Goal: Check status: Check status

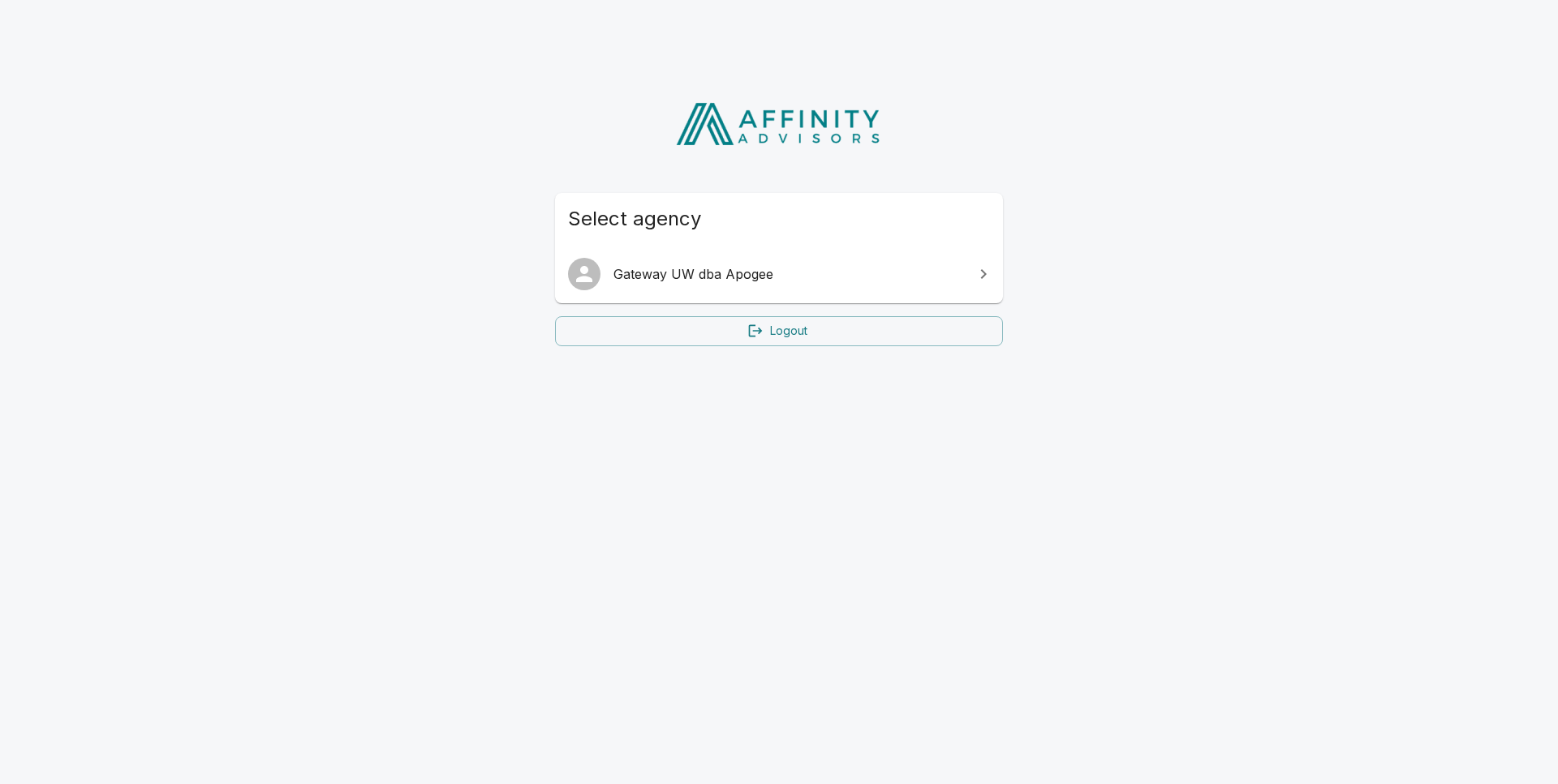
click at [776, 274] on span "Gateway UW dba Apogee" at bounding box center [788, 274] width 350 height 19
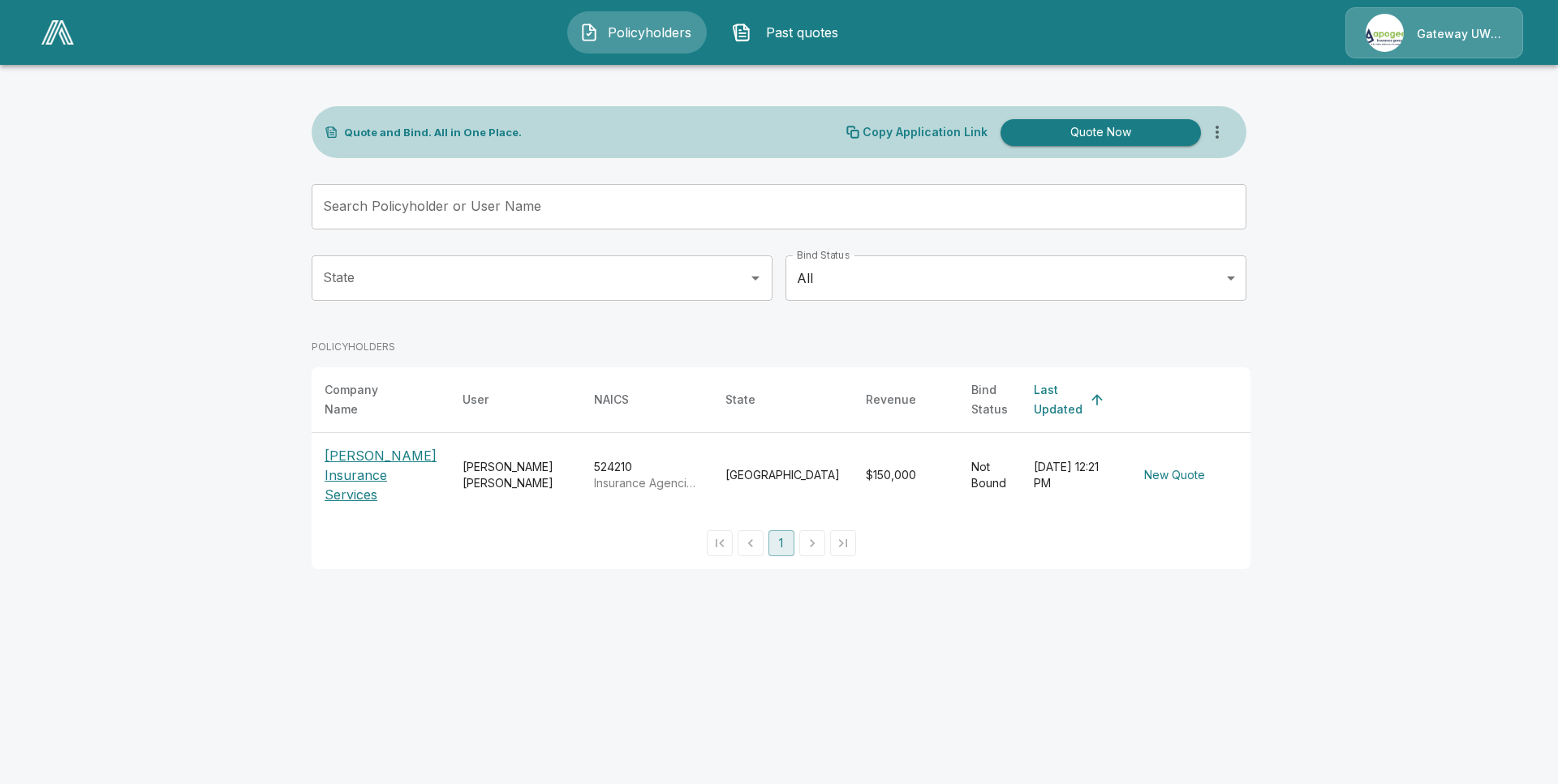
click at [369, 450] on p "[PERSON_NAME] Insurance Services" at bounding box center [380, 476] width 112 height 58
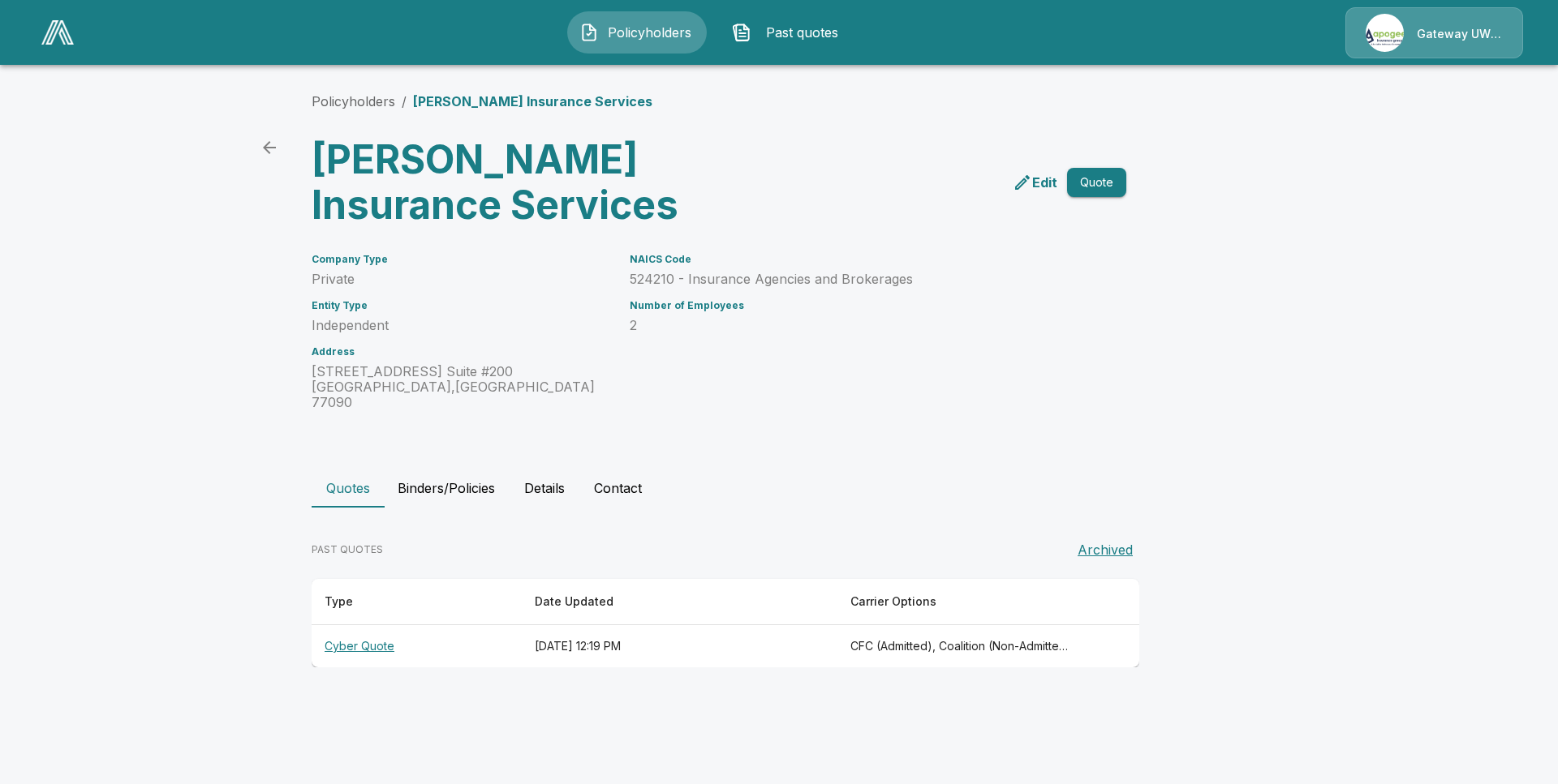
scroll to position [0, 1]
click at [437, 476] on button "Binders/Policies" at bounding box center [446, 488] width 123 height 39
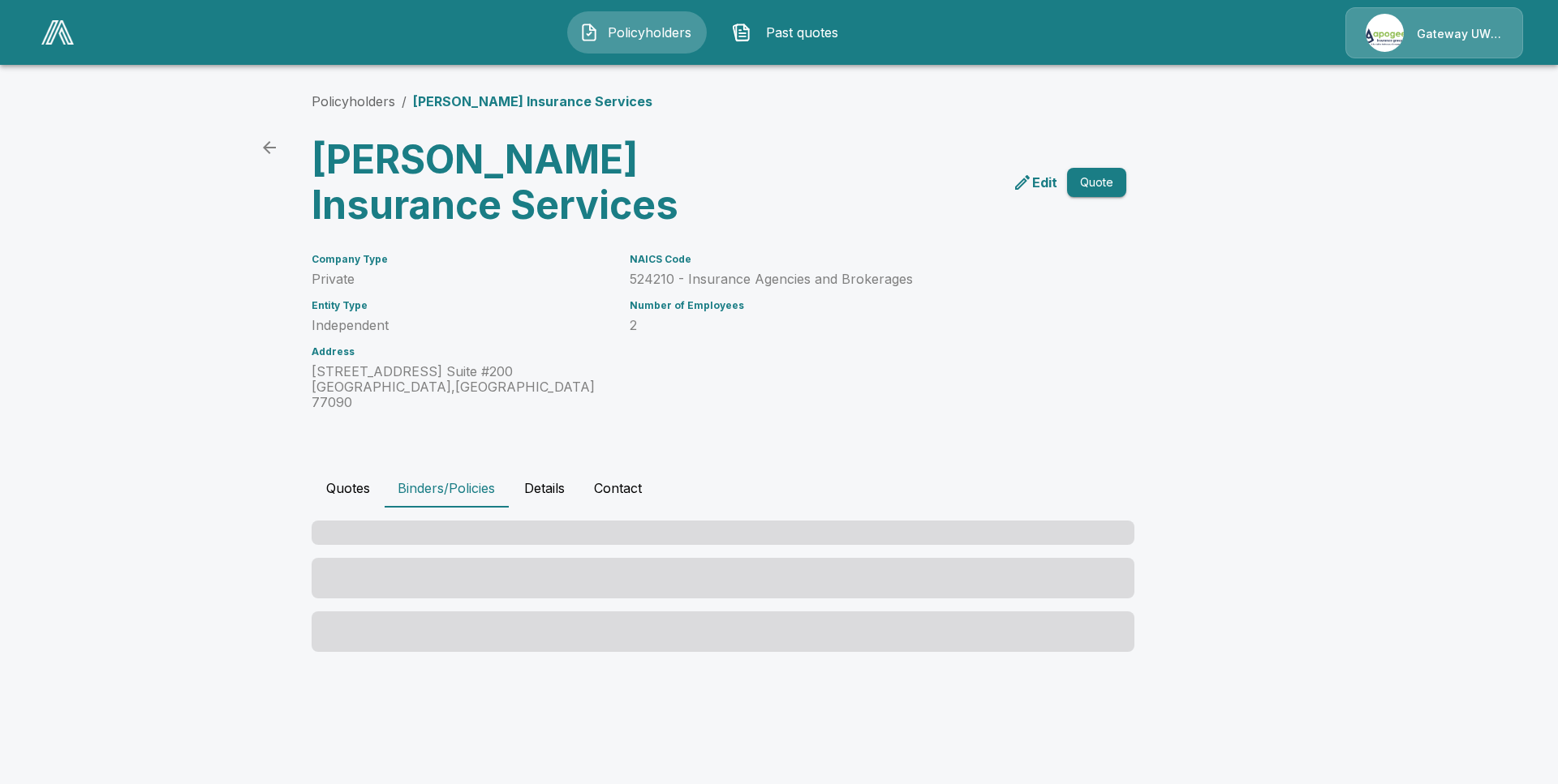
scroll to position [0, 0]
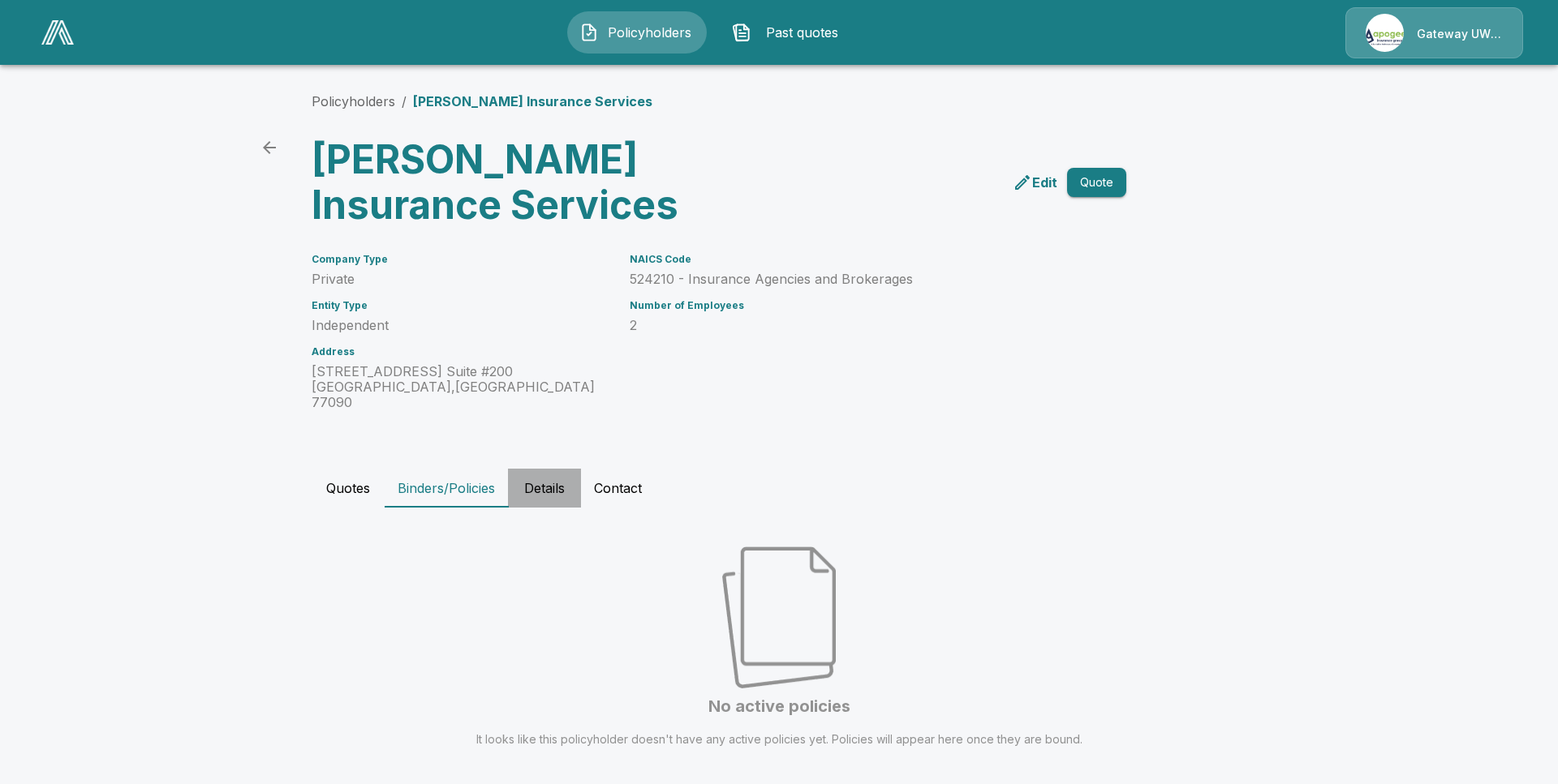
click at [546, 472] on button "Details" at bounding box center [545, 488] width 73 height 39
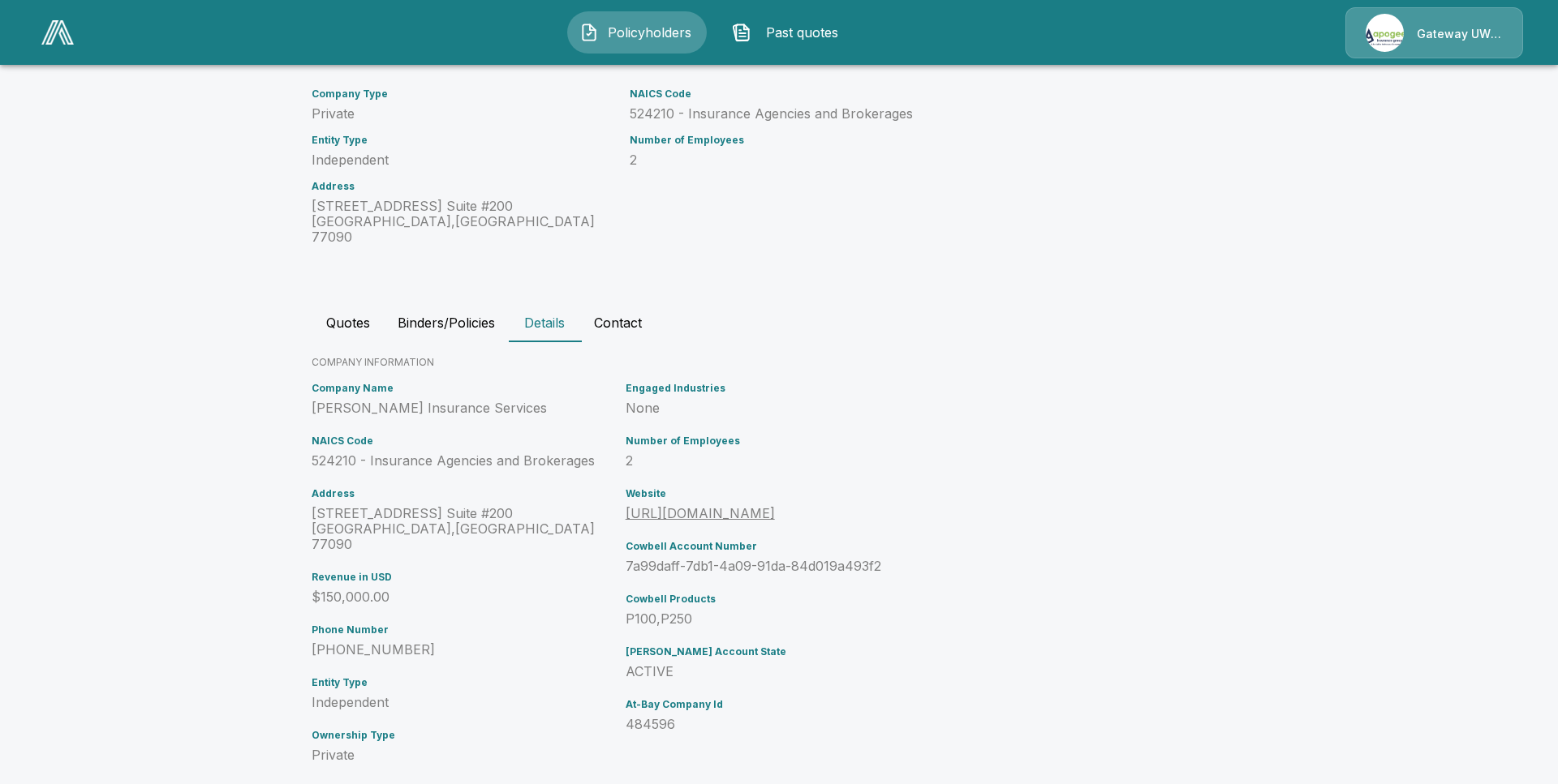
scroll to position [164, 0]
click at [614, 313] on button "Contact" at bounding box center [617, 324] width 74 height 39
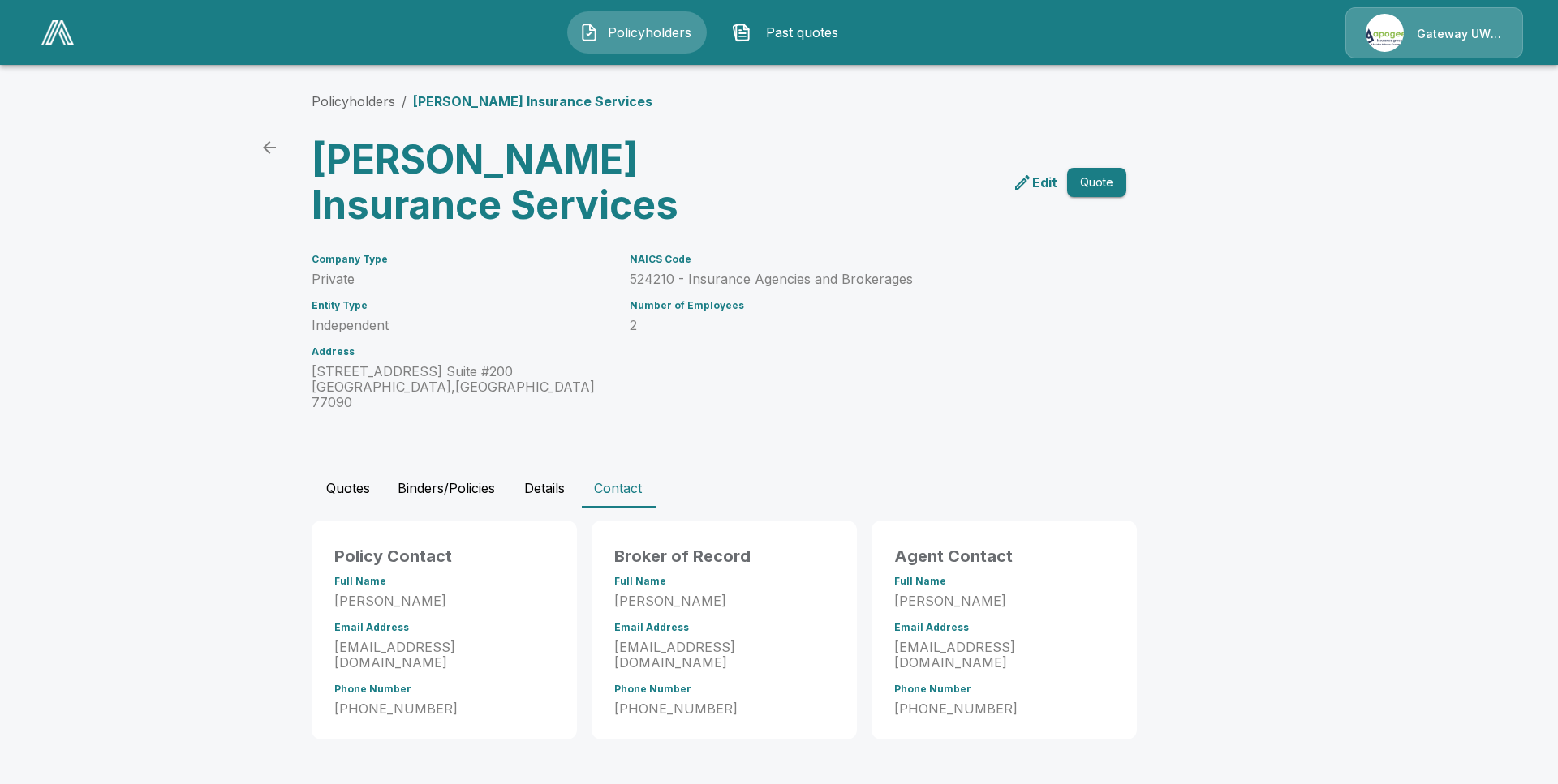
scroll to position [0, 0]
click at [275, 149] on icon "back" at bounding box center [270, 148] width 13 height 13
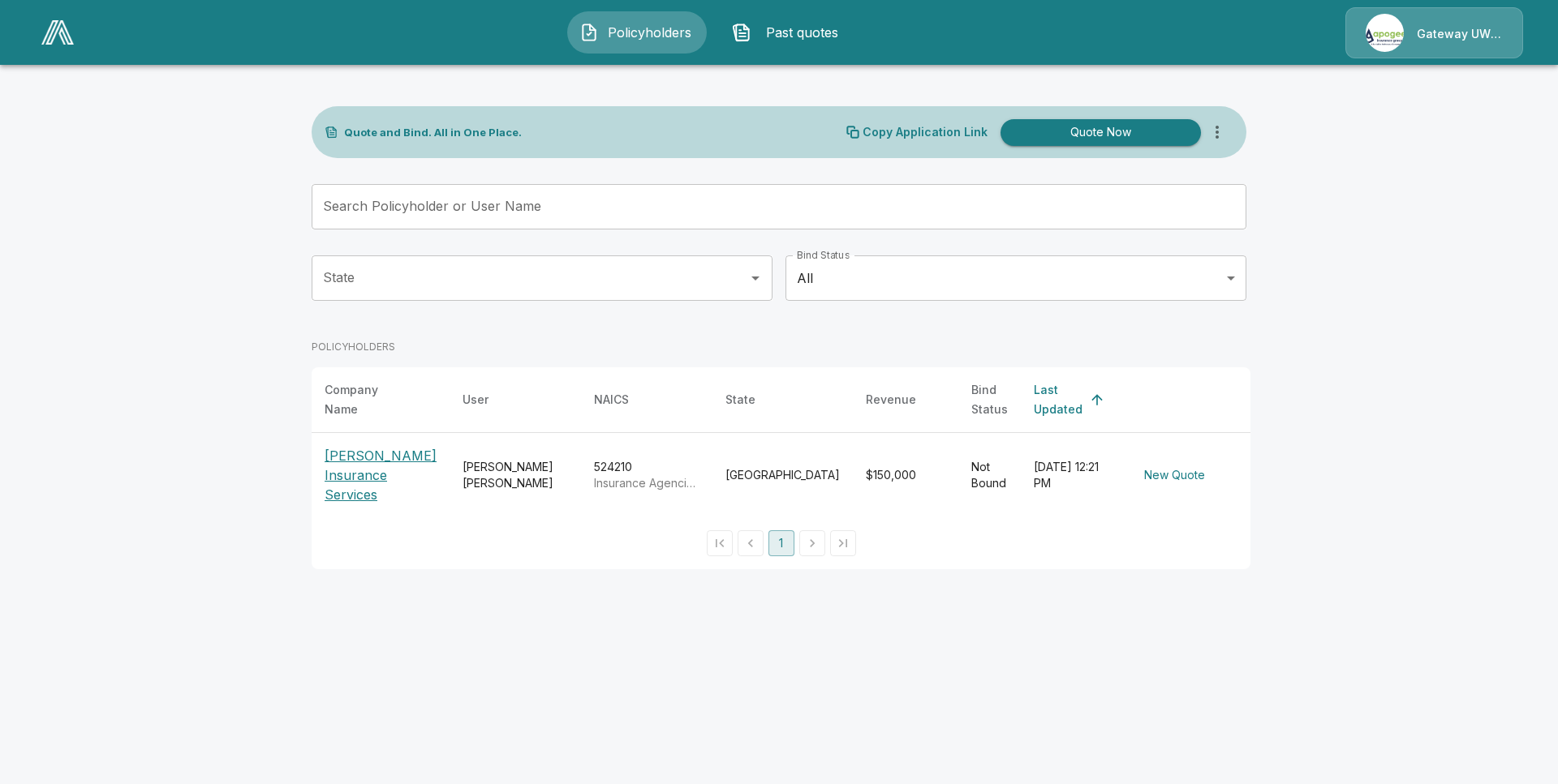
click at [547, 316] on div "State State Bind Status All *** Bind Status" at bounding box center [779, 291] width 935 height 71
click at [1452, 28] on div "Gateway UW dba Apogee" at bounding box center [1434, 32] width 178 height 51
click at [1427, 29] on div "Gateway UW dba Apogee" at bounding box center [1434, 32] width 178 height 51
click at [1150, 137] on button "Quote Now" at bounding box center [1100, 132] width 200 height 27
click at [60, 30] on img at bounding box center [57, 32] width 32 height 24
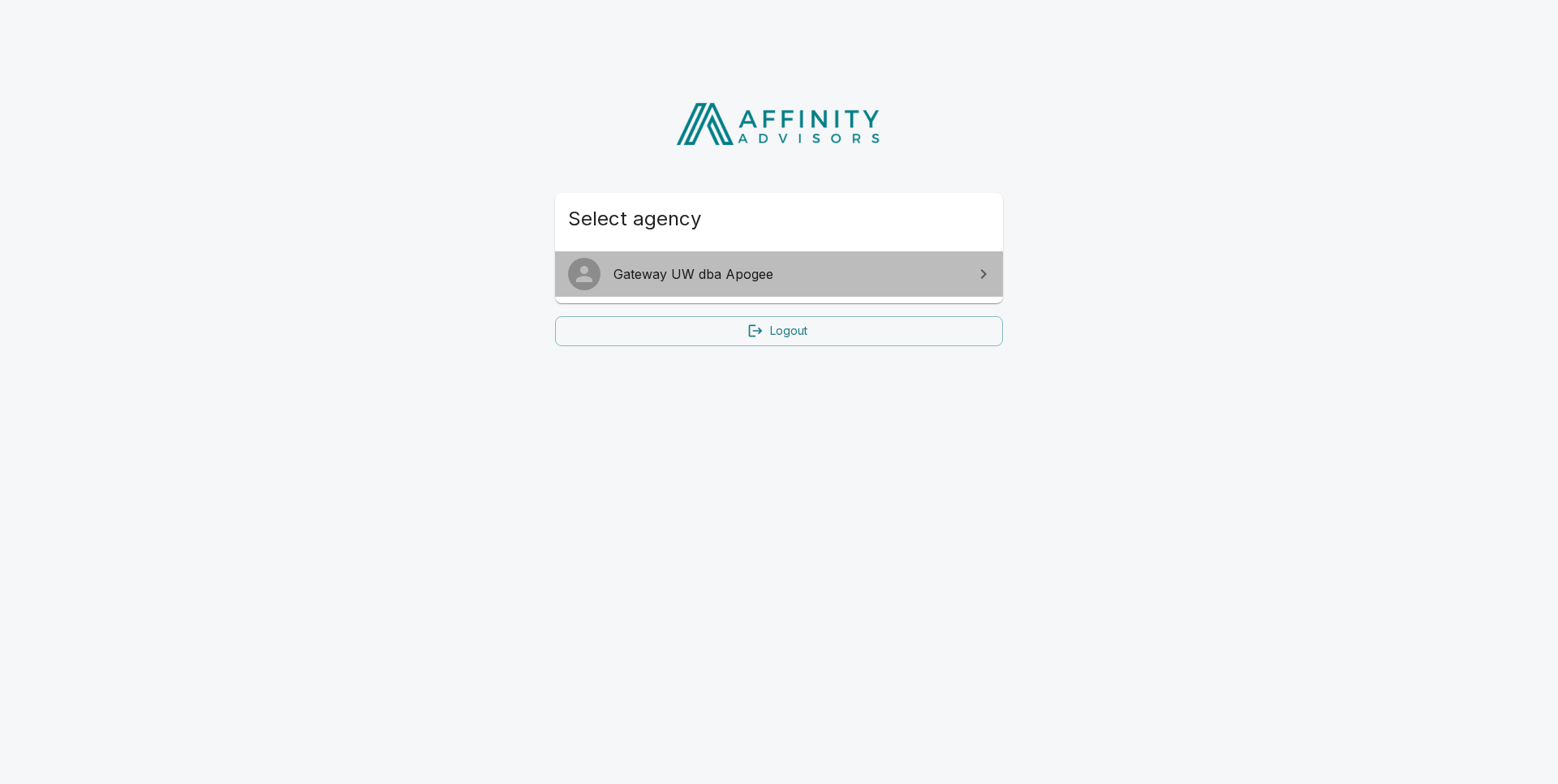
click at [698, 270] on span "Gateway UW dba Apogee" at bounding box center [788, 274] width 350 height 19
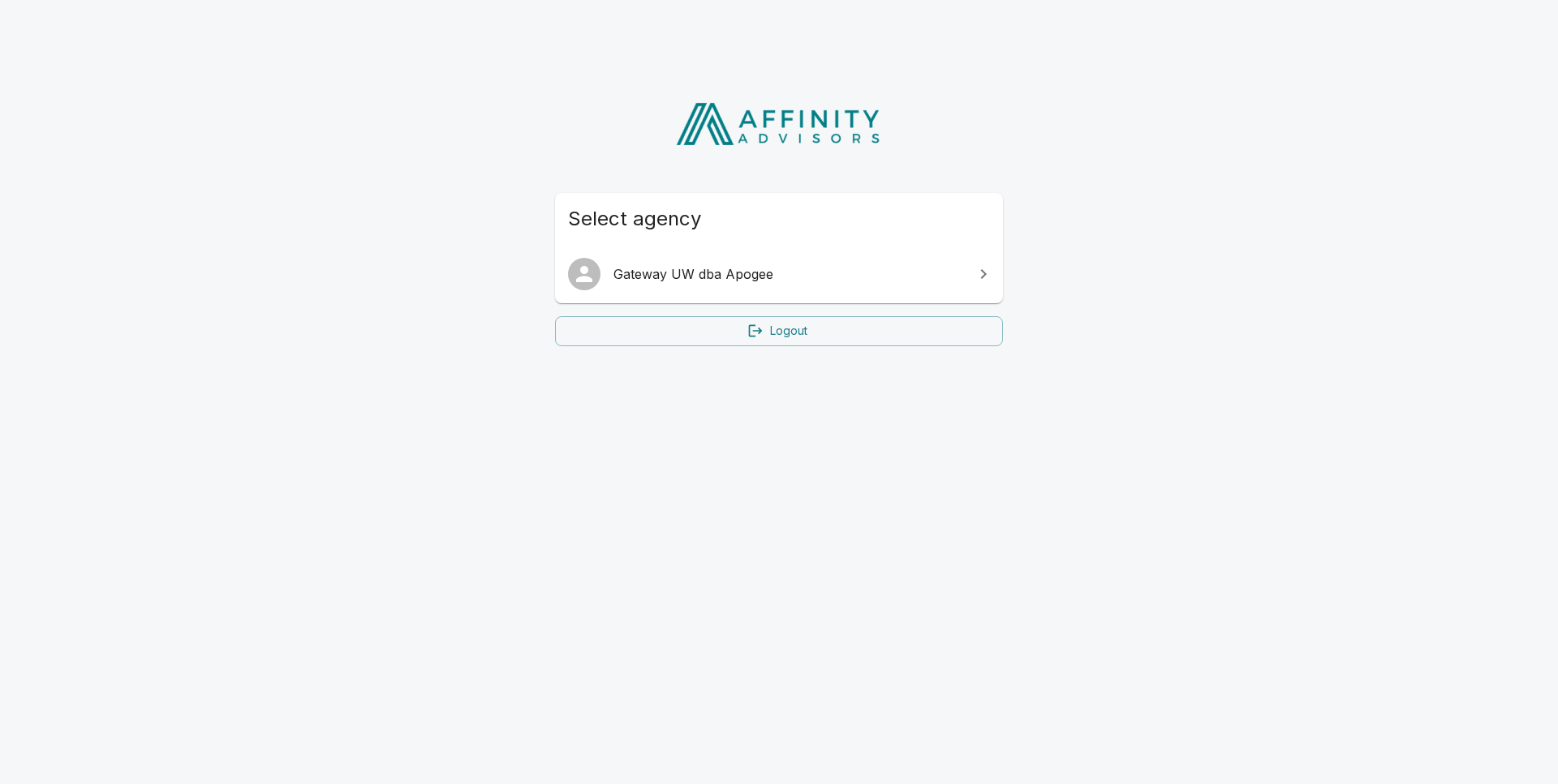
click at [751, 283] on span "Gateway UW dba Apogee" at bounding box center [788, 274] width 350 height 19
